Goal: Find specific page/section: Find specific page/section

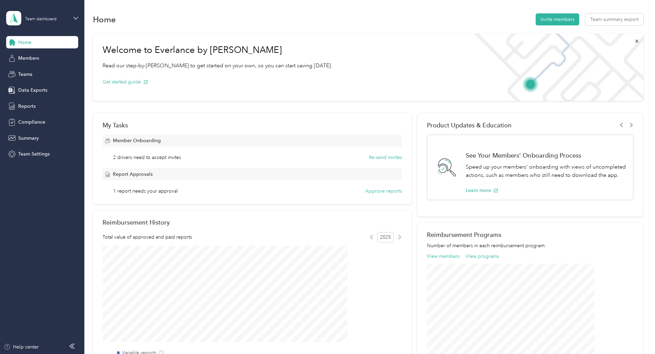
click at [68, 14] on div "Team dashboard" at bounding box center [42, 18] width 72 height 24
click at [58, 68] on div "Personal dashboard" at bounding box center [117, 72] width 212 height 12
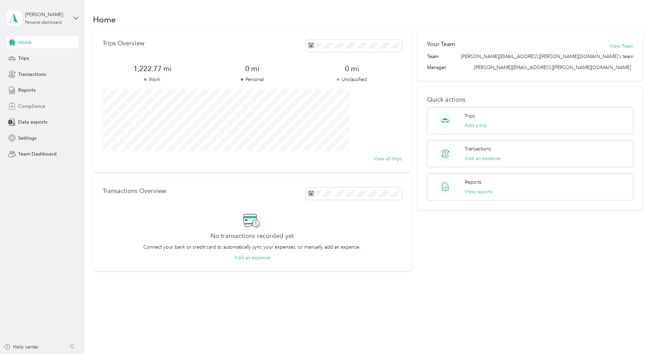
click at [44, 110] on div "Compliance" at bounding box center [42, 106] width 72 height 12
